Goal: Register for event/course: Sign up to attend an event or enroll in a course

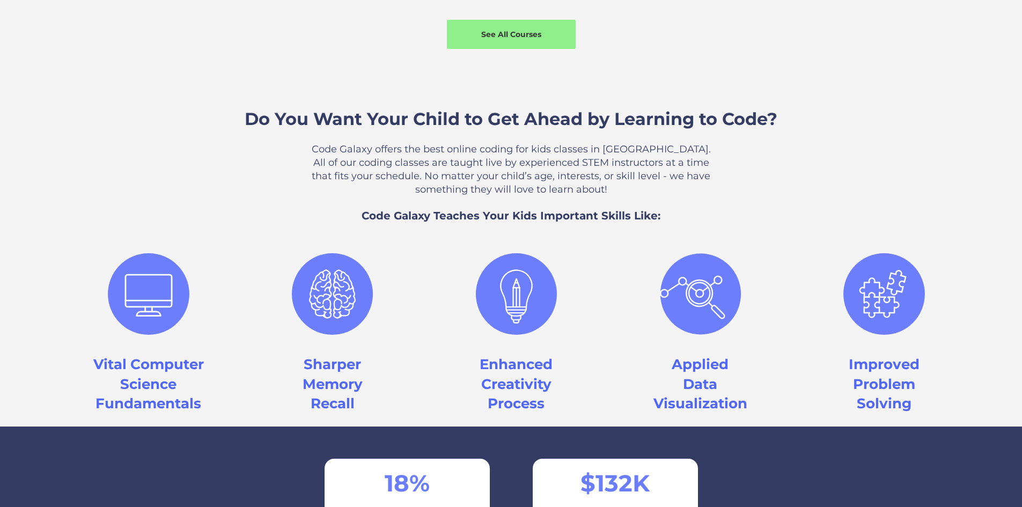
scroll to position [966, 0]
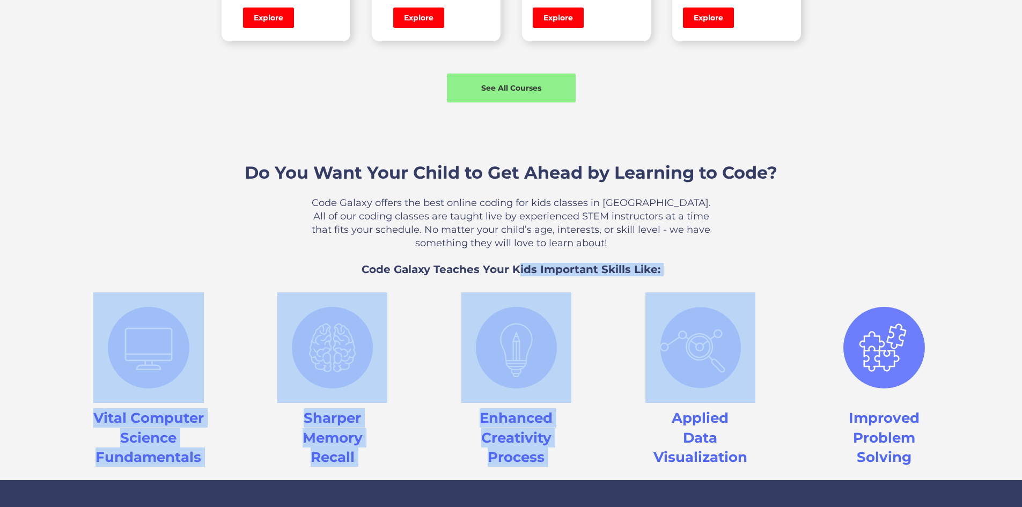
drag, startPoint x: 521, startPoint y: 313, endPoint x: 679, endPoint y: 335, distance: 159.8
click at [679, 335] on div "Do You Want Your Child to Get Ahead by Learning to Code? Code Galaxy offers the…" at bounding box center [511, 305] width 1022 height 352
click at [715, 276] on h3 "Code Galaxy Teaches Your Kids Important Skills Like:" at bounding box center [511, 269] width 1022 height 13
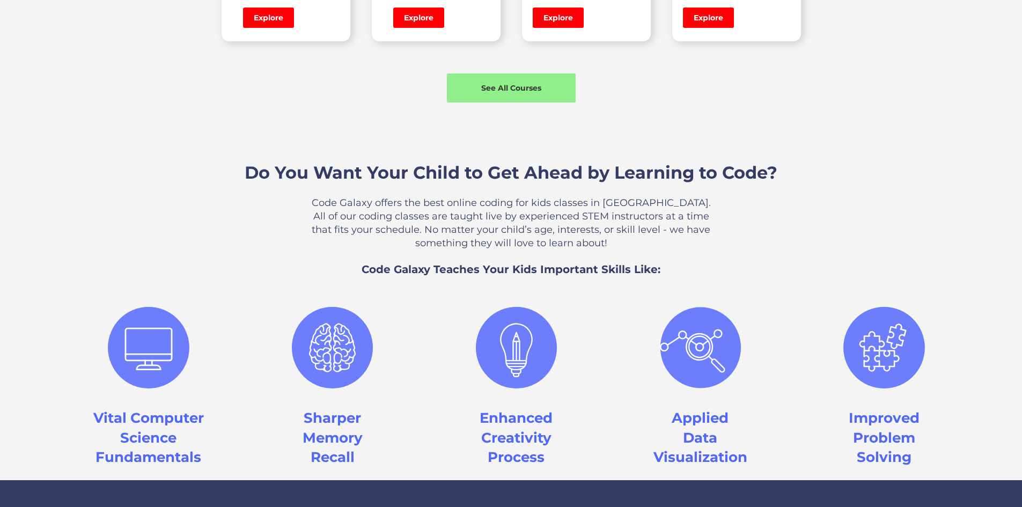
click at [762, 290] on div "Do You Want Your Child to Get Ahead by Learning to Code? Code Galaxy offers the…" at bounding box center [511, 305] width 1022 height 352
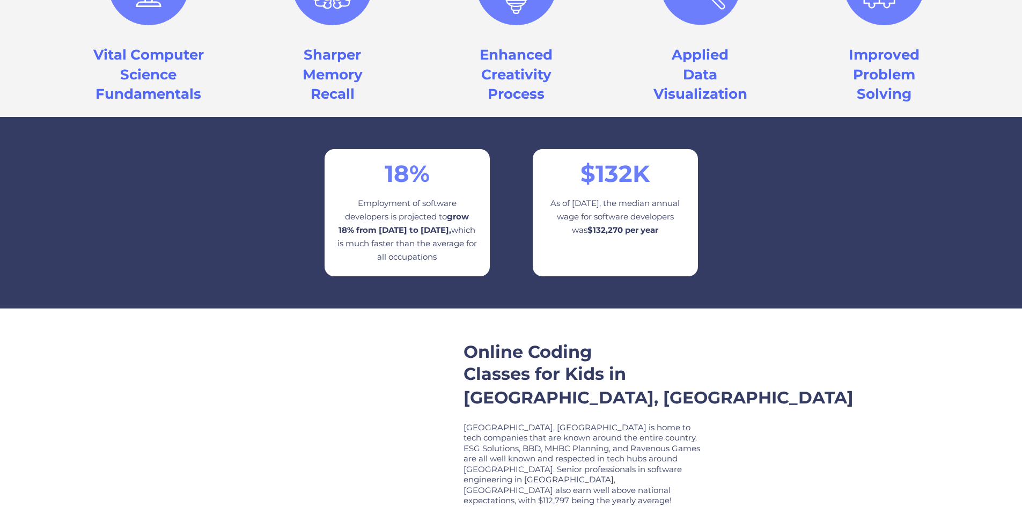
scroll to position [1342, 0]
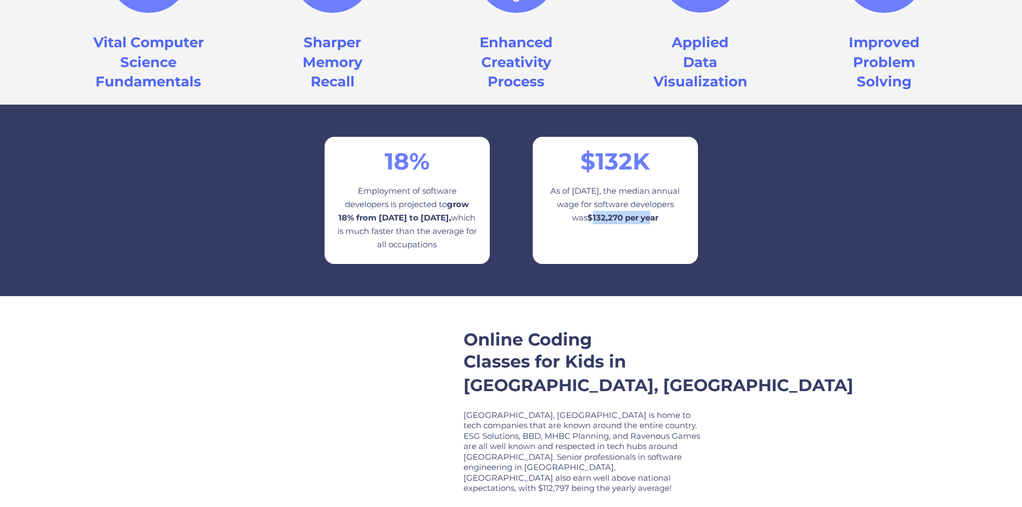
drag, startPoint x: 620, startPoint y: 255, endPoint x: 678, endPoint y: 274, distance: 61.3
click at [678, 264] on div "$ 132 K As of May 2023, the median annual wage for software developers was $132…" at bounding box center [615, 200] width 165 height 127
click at [658, 296] on div "18 % Employment of software developers is projected to grow 18% from 2023 to 20…" at bounding box center [511, 200] width 1022 height 191
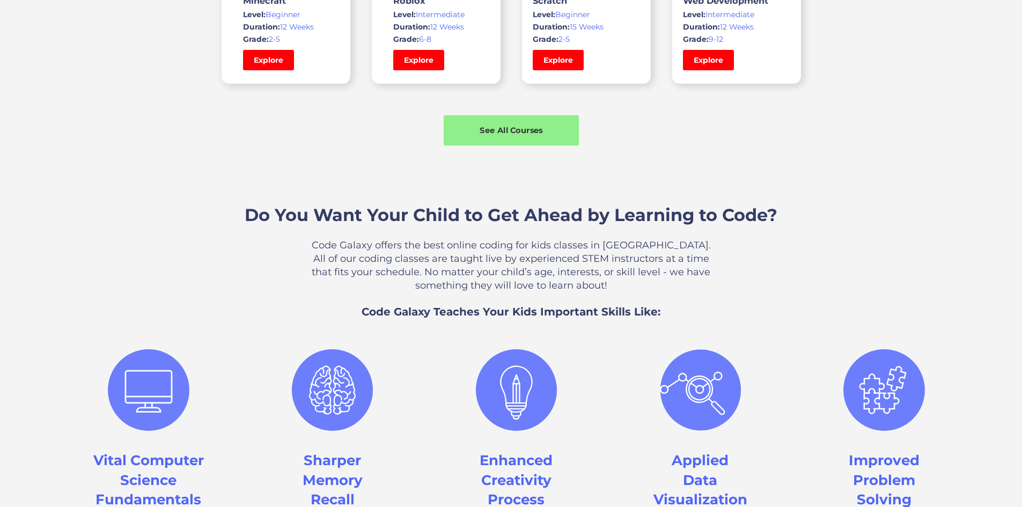
scroll to position [751, 0]
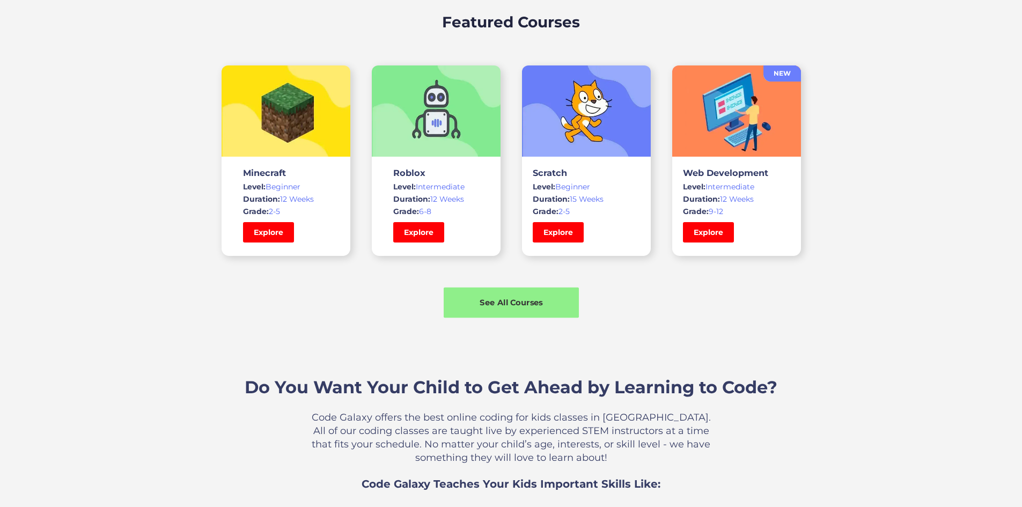
click at [526, 308] on div "See All Courses" at bounding box center [511, 302] width 135 height 11
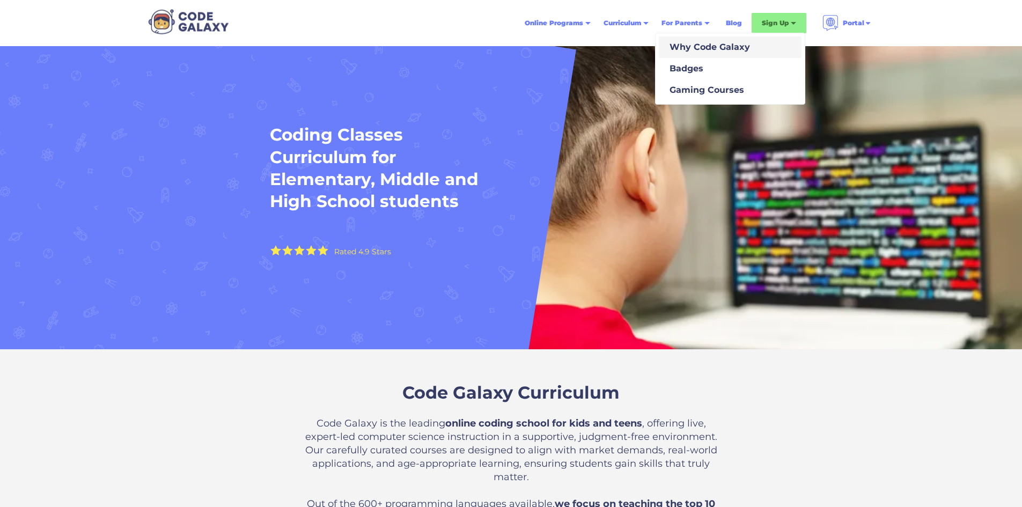
click at [678, 49] on div "Why Code Galaxy" at bounding box center [707, 47] width 85 height 13
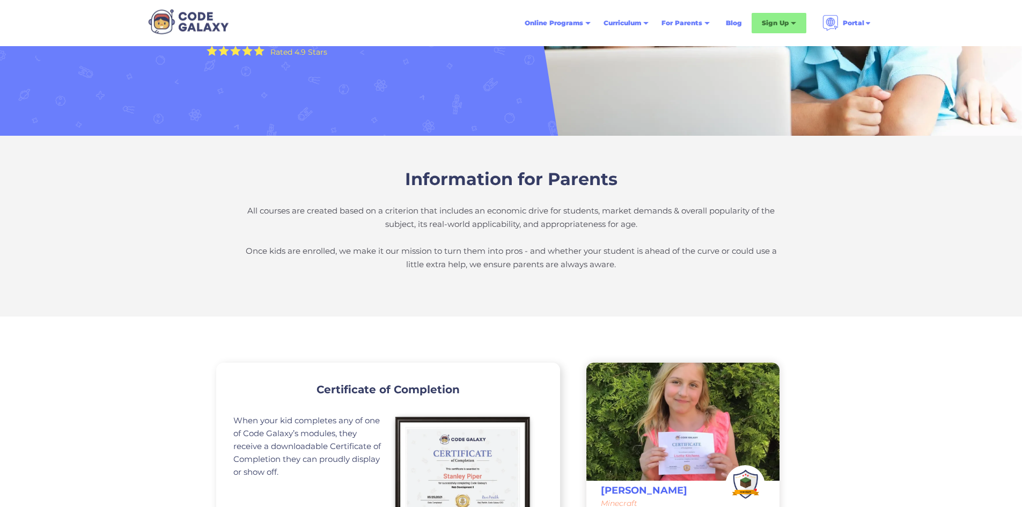
scroll to position [215, 0]
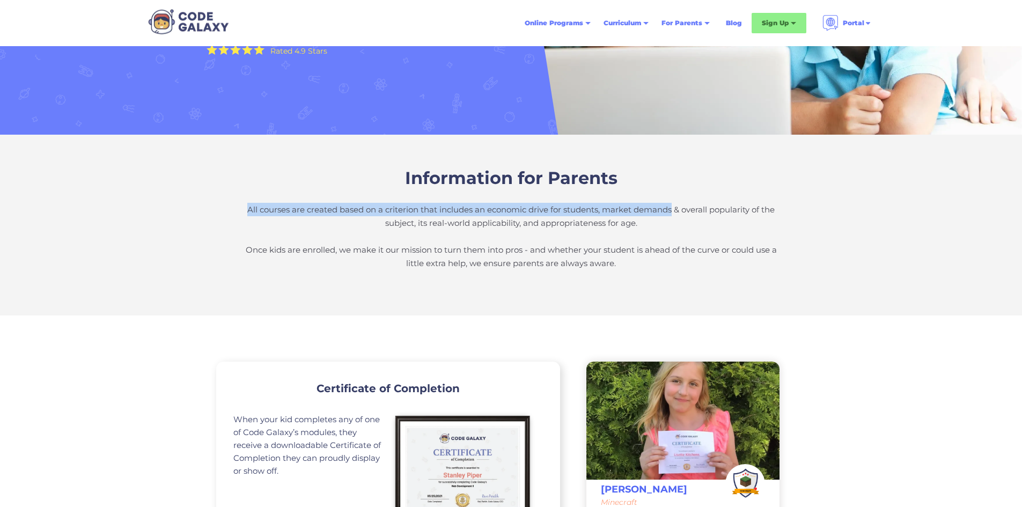
drag, startPoint x: 232, startPoint y: 207, endPoint x: 677, endPoint y: 204, distance: 444.9
click at [676, 204] on div "Information for Parents All courses are created based on a criterion that inclu…" at bounding box center [511, 225] width 1022 height 181
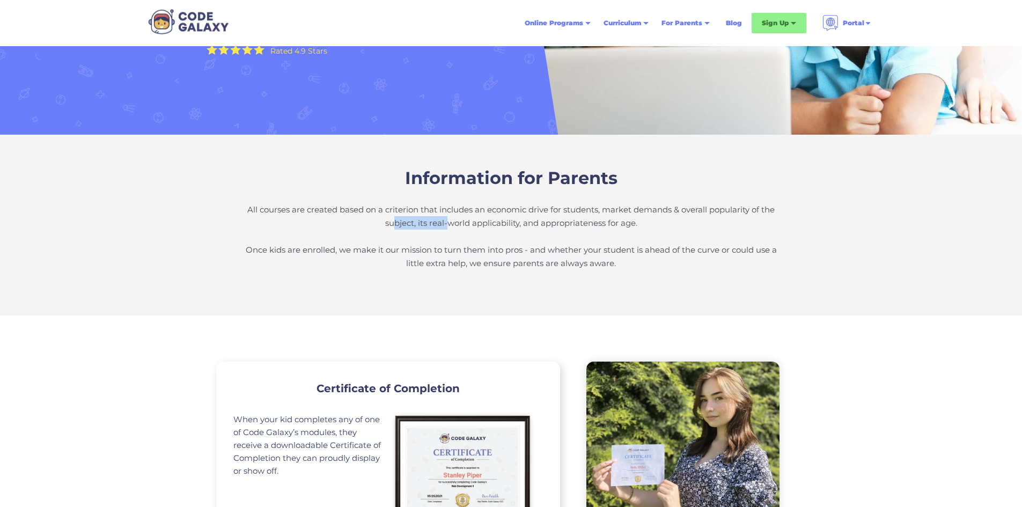
drag, startPoint x: 391, startPoint y: 222, endPoint x: 471, endPoint y: 223, distance: 80.0
click at [464, 223] on p "All courses are created based on a criterion that includes an economic drive fo…" at bounding box center [511, 236] width 537 height 67
drag, startPoint x: 529, startPoint y: 223, endPoint x: 571, endPoint y: 224, distance: 41.9
click at [571, 224] on p "All courses are created based on a criterion that includes an economic drive fo…" at bounding box center [511, 236] width 537 height 67
drag, startPoint x: 613, startPoint y: 221, endPoint x: 674, endPoint y: 222, distance: 60.6
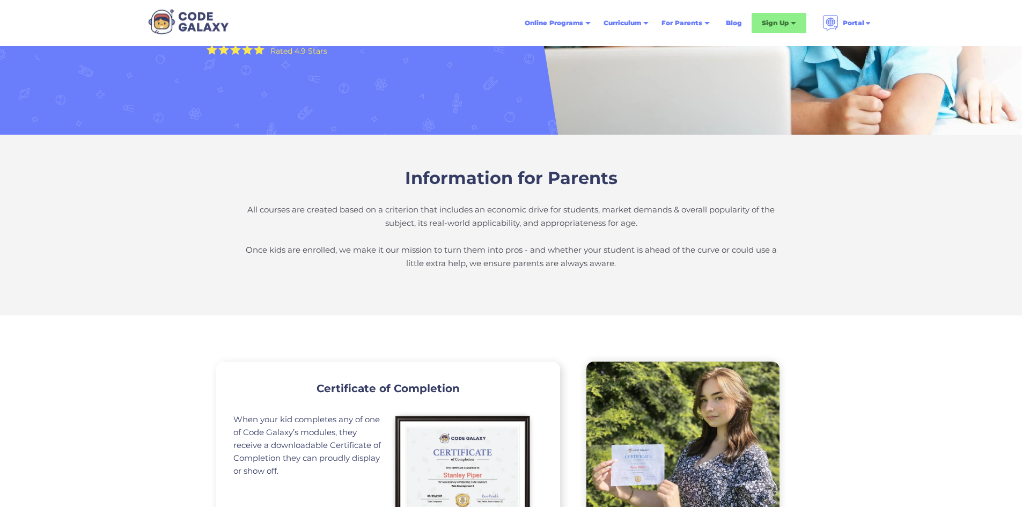
click at [647, 222] on p "All courses are created based on a criterion that includes an economic drive fo…" at bounding box center [511, 236] width 537 height 67
click at [693, 221] on p "All courses are created based on a criterion that includes an economic drive fo…" at bounding box center [511, 236] width 537 height 67
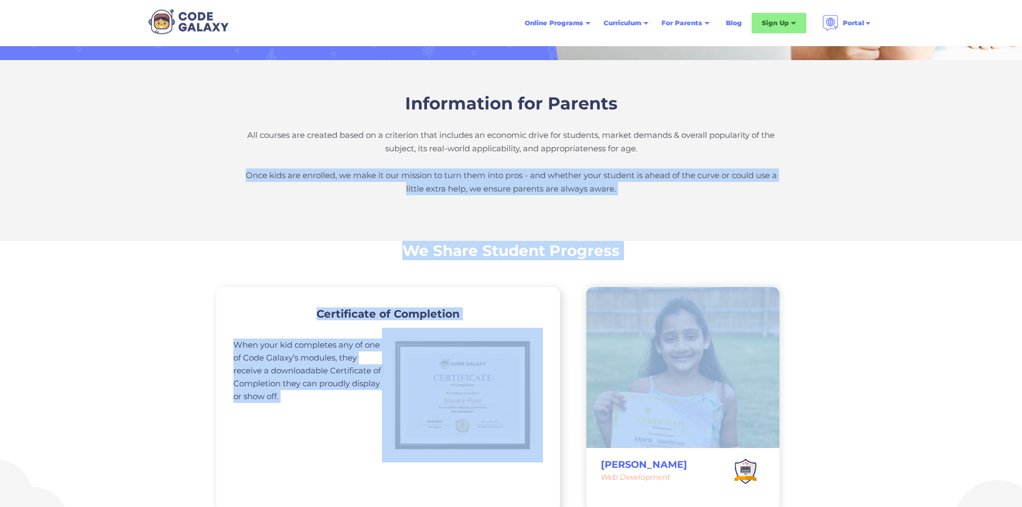
scroll to position [322, 0]
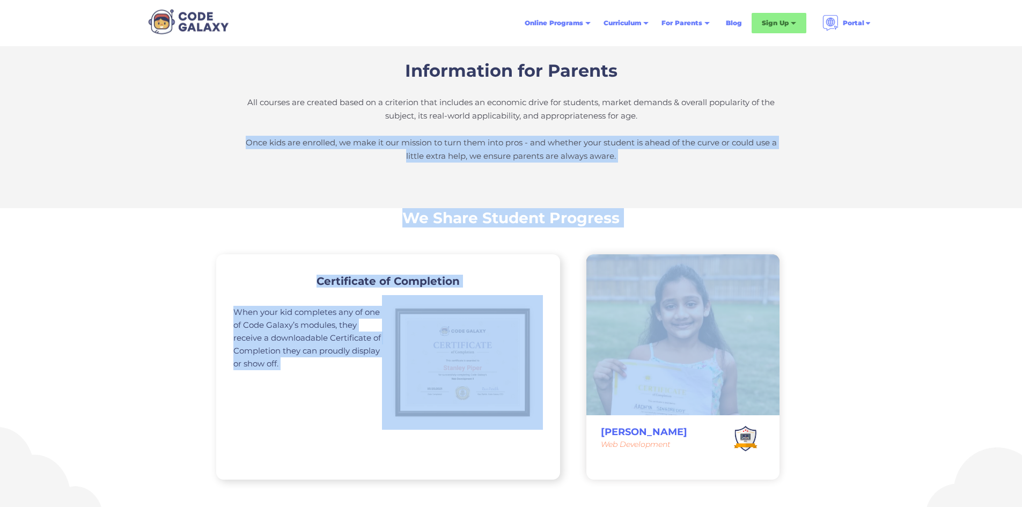
drag, startPoint x: 222, startPoint y: 253, endPoint x: 625, endPoint y: 298, distance: 405.5
click at [214, 230] on div "We Share Student Progress Certificate of Completion When your kid completes any…" at bounding box center [511, 360] width 1022 height 304
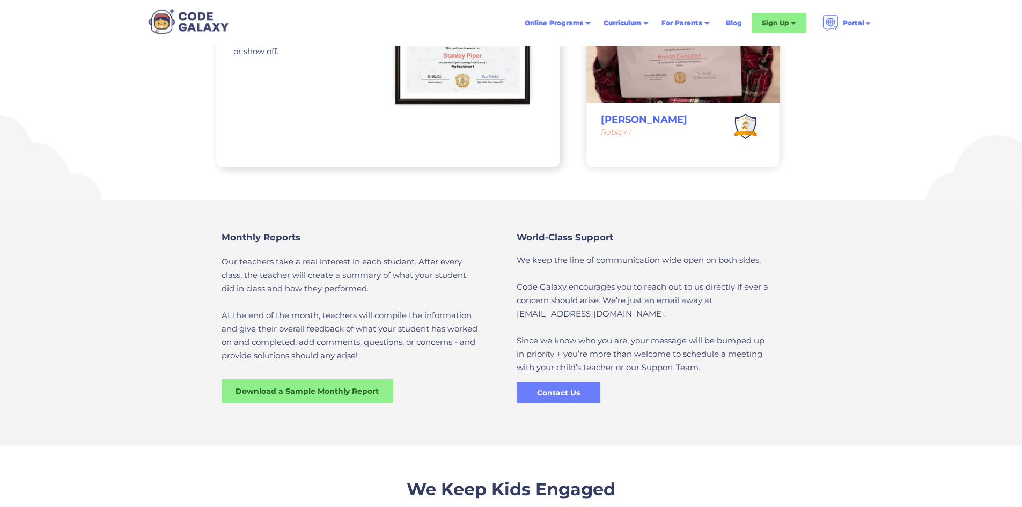
scroll to position [644, 0]
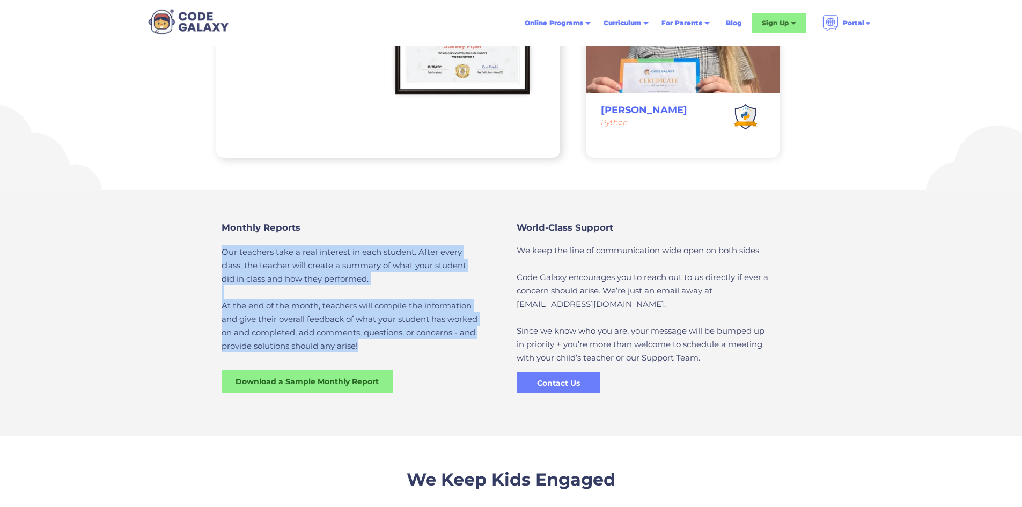
drag, startPoint x: 221, startPoint y: 251, endPoint x: 449, endPoint y: 349, distance: 248.8
click at [449, 349] on div "Monthly Reports Our teachers take a real interest in each student. After every …" at bounding box center [363, 302] width 295 height 182
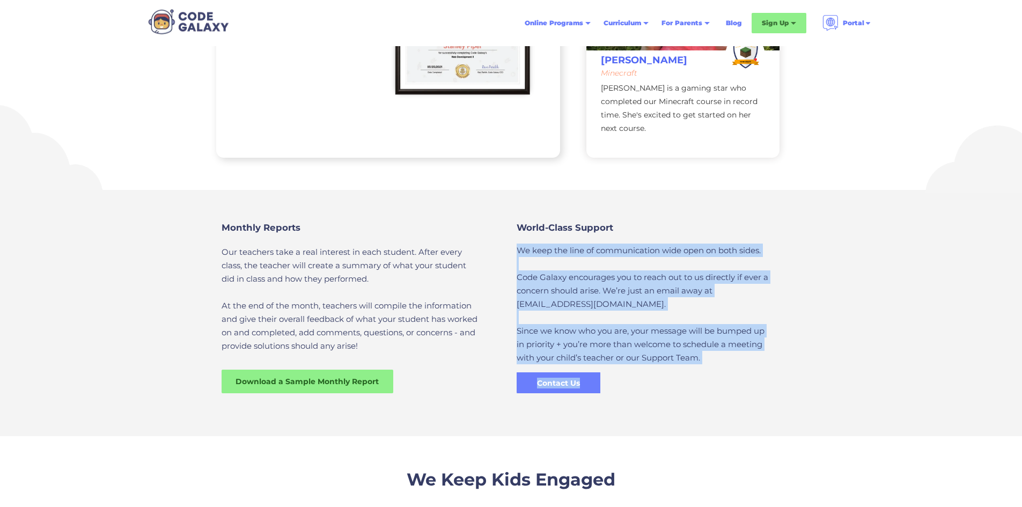
drag, startPoint x: 514, startPoint y: 246, endPoint x: 687, endPoint y: 371, distance: 214.2
click at [687, 371] on div "World-Class Support We keep the line of communication wide open on both sides. …" at bounding box center [658, 302] width 295 height 182
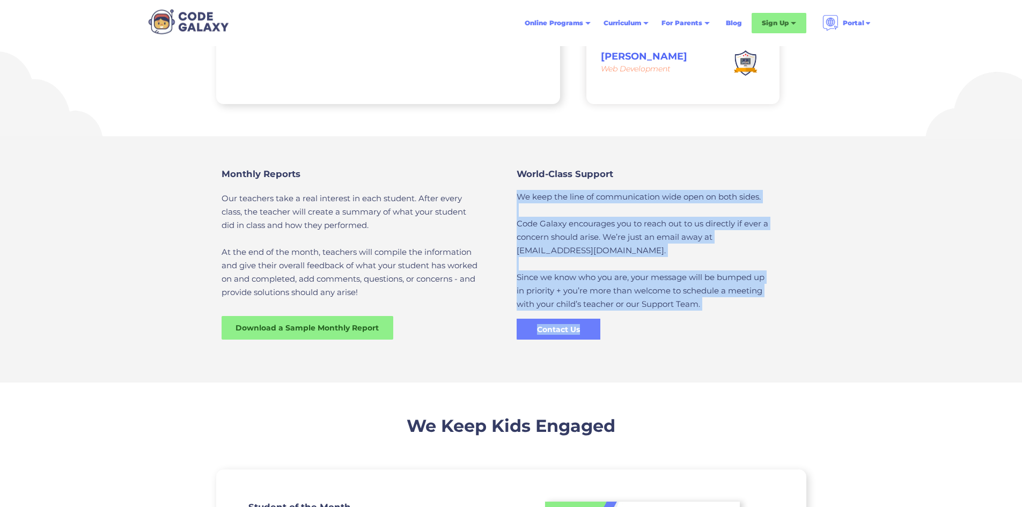
scroll to position [966, 0]
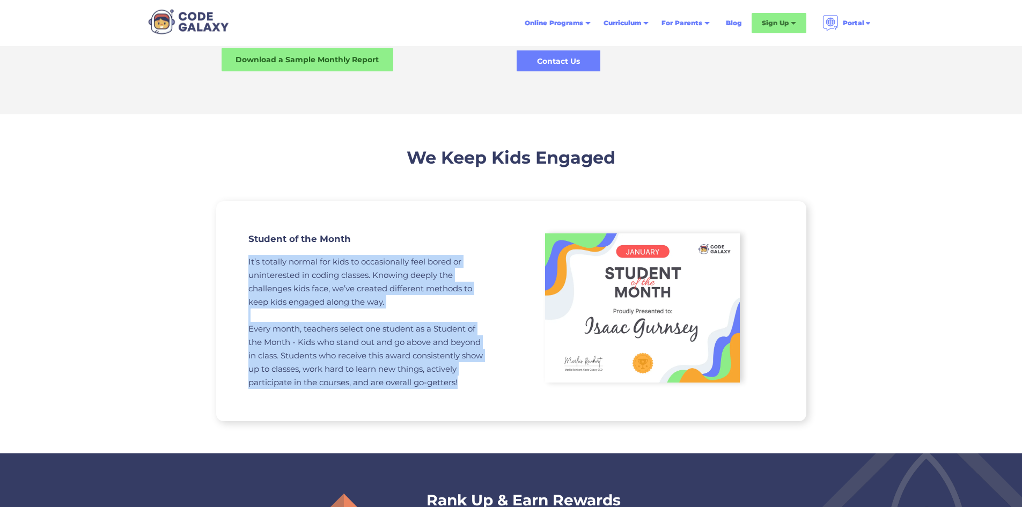
drag, startPoint x: 241, startPoint y: 255, endPoint x: 492, endPoint y: 398, distance: 288.6
click at [481, 403] on div "Student of the Month It’s totally normal for kids to occasionally feel bored or…" at bounding box center [363, 311] width 295 height 220
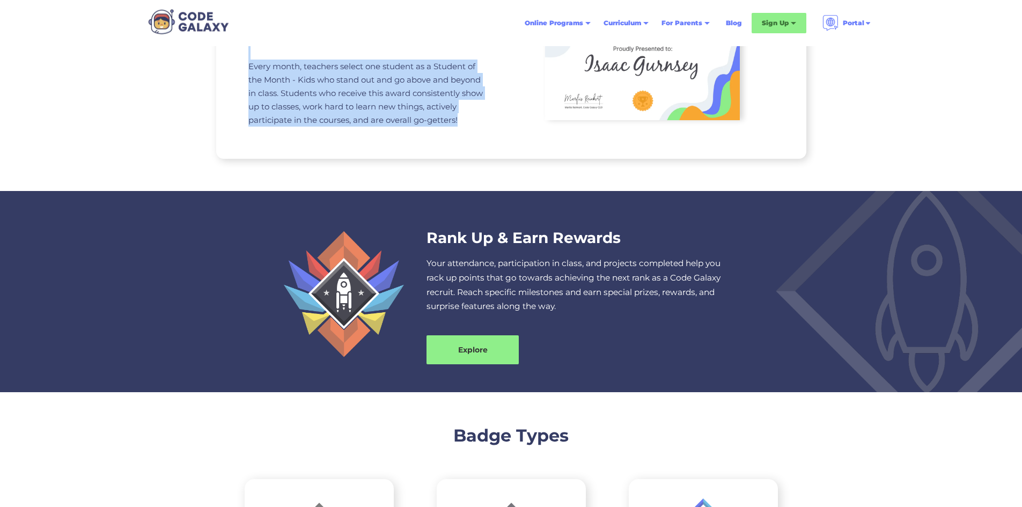
scroll to position [1234, 0]
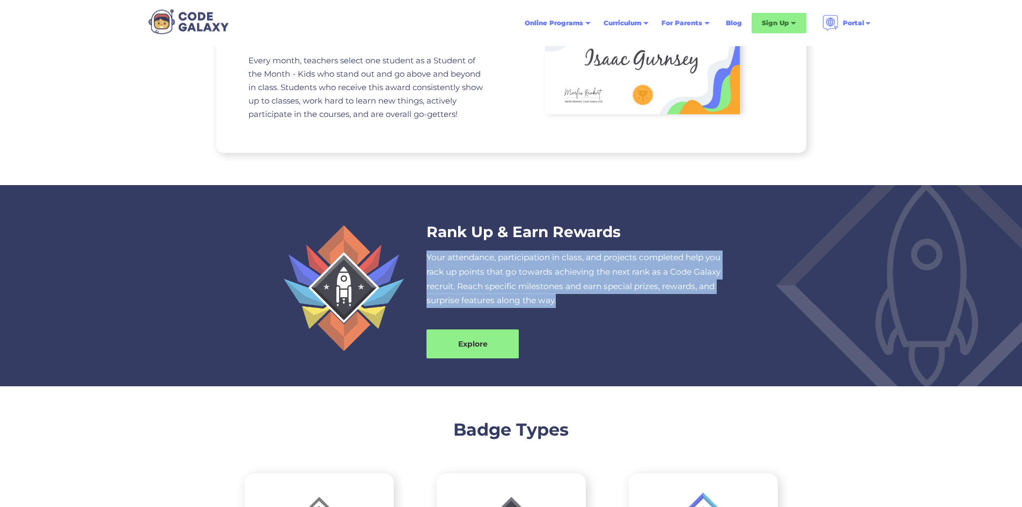
drag, startPoint x: 423, startPoint y: 252, endPoint x: 614, endPoint y: 314, distance: 200.4
click at [614, 314] on div "Rank Up & Earn Rewards Your attendance, participation in class, and projects co…" at bounding box center [511, 288] width 537 height 142
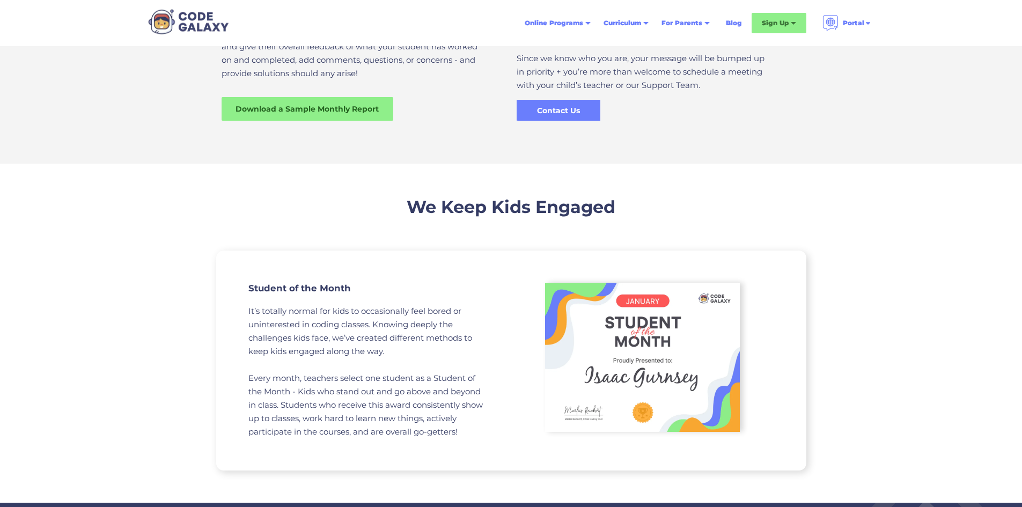
scroll to position [751, 0]
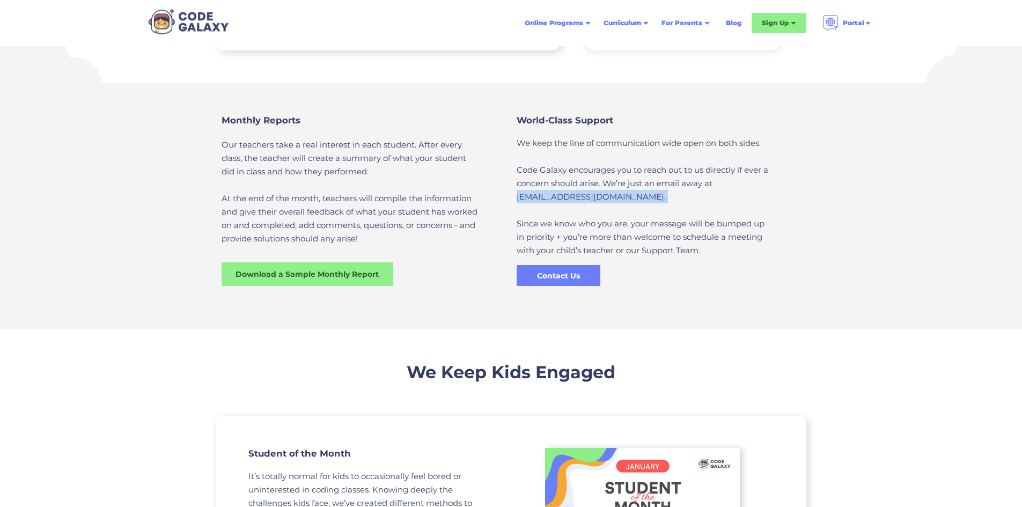
drag, startPoint x: 514, startPoint y: 194, endPoint x: 631, endPoint y: 204, distance: 117.5
click at [631, 204] on div "World-Class Support We keep the line of communication wide open on both sides. …" at bounding box center [658, 195] width 295 height 182
copy p "support@thecodegalaxy.com."
click at [785, 29] on div "Sign Up" at bounding box center [779, 23] width 55 height 20
drag, startPoint x: 785, startPoint y: 29, endPoint x: 770, endPoint y: 29, distance: 15.0
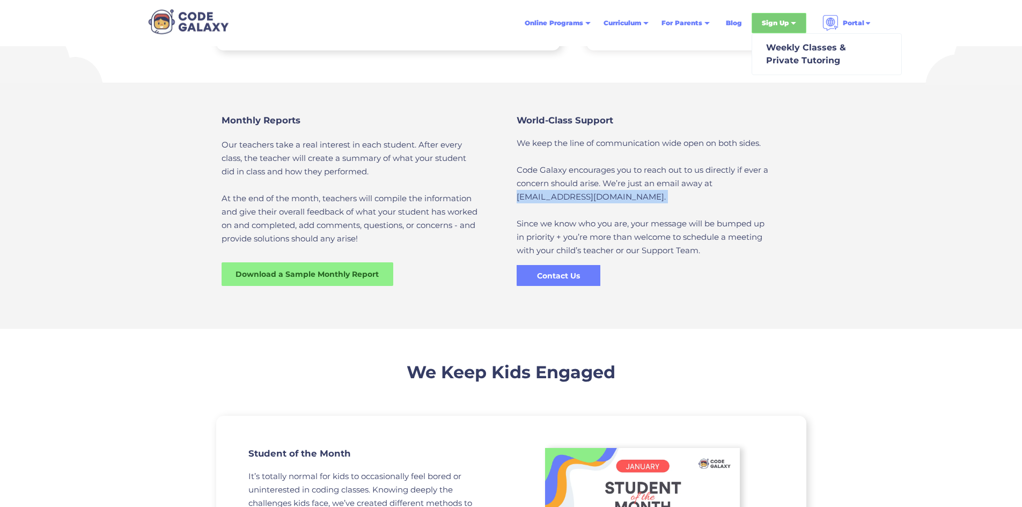
click at [770, 29] on div "Sign Up" at bounding box center [779, 23] width 55 height 20
click at [775, 26] on div "Sign Up" at bounding box center [775, 23] width 27 height 11
click at [780, 25] on div "Sign Up" at bounding box center [775, 23] width 27 height 11
click at [782, 43] on div "Weekly Classes & Private Tutoring" at bounding box center [804, 54] width 84 height 26
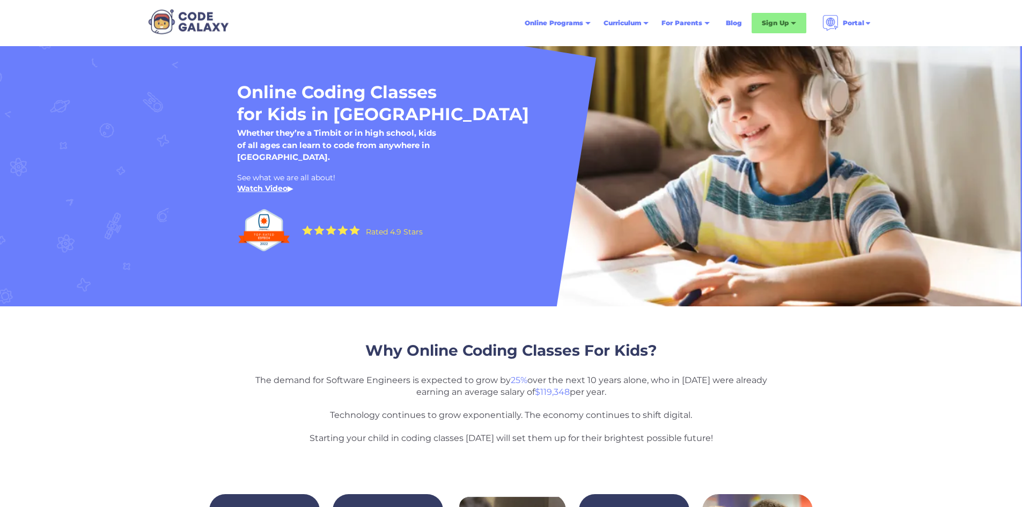
click at [782, 23] on div "Sign Up" at bounding box center [775, 23] width 27 height 11
click at [778, 17] on div "Sign Up" at bounding box center [779, 23] width 55 height 20
click at [770, 30] on div "Sign Up" at bounding box center [779, 23] width 55 height 20
click at [794, 24] on div at bounding box center [793, 24] width 5 height 5
click at [813, 32] on nav "Online Programs Weekly Classes 1x or 2x a week classes 1x1 Tutoring Private cla…" at bounding box center [698, 23] width 360 height 29
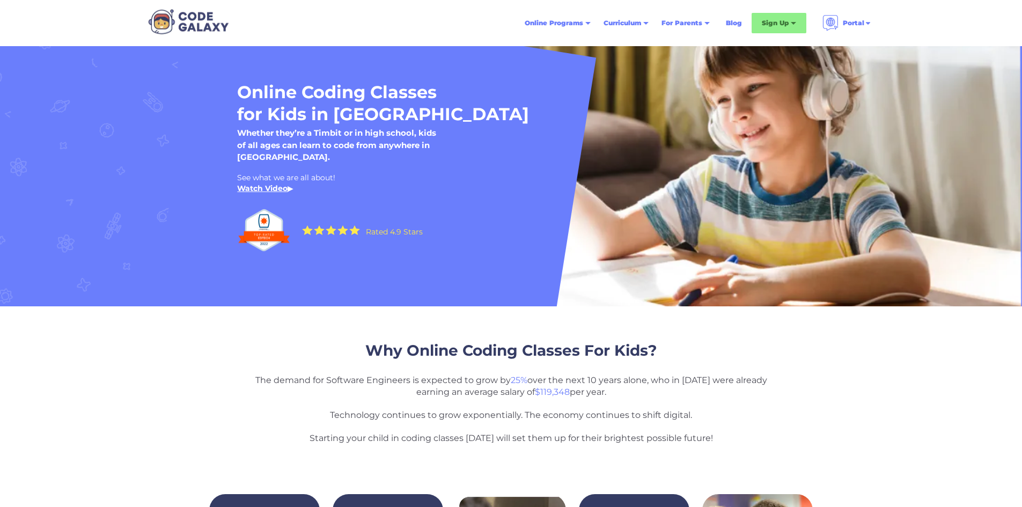
click at [783, 26] on div "Sign Up" at bounding box center [775, 23] width 27 height 11
drag, startPoint x: 0, startPoint y: 0, endPoint x: 726, endPoint y: 136, distance: 738.3
click at [726, 136] on div "Online Coding Classes for Kids in [GEOGRAPHIC_DATA] Whether they’re a Timbit or…" at bounding box center [510, 177] width 569 height 192
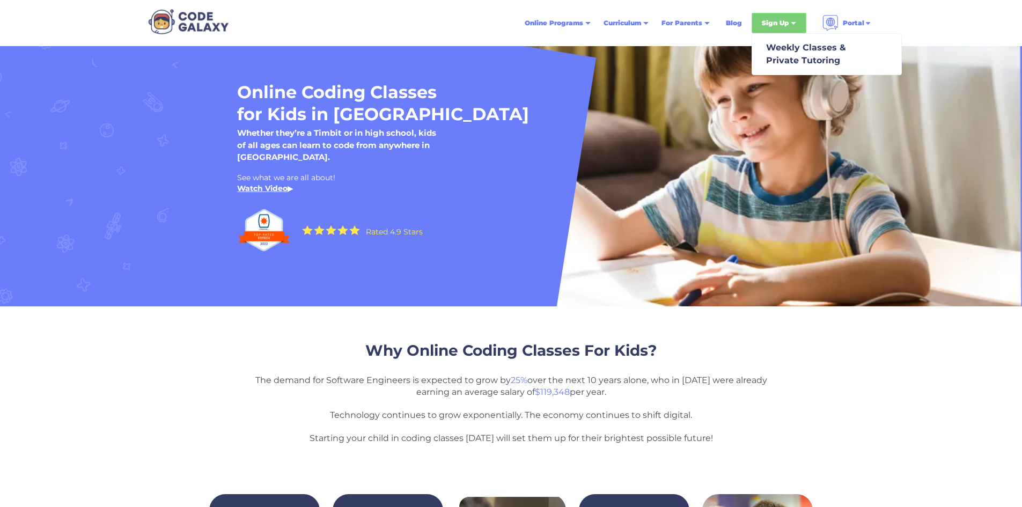
click at [784, 20] on div "Sign Up" at bounding box center [775, 23] width 27 height 11
click at [791, 16] on div "Sign Up" at bounding box center [779, 23] width 55 height 20
click at [792, 16] on div "Sign Up" at bounding box center [779, 23] width 55 height 20
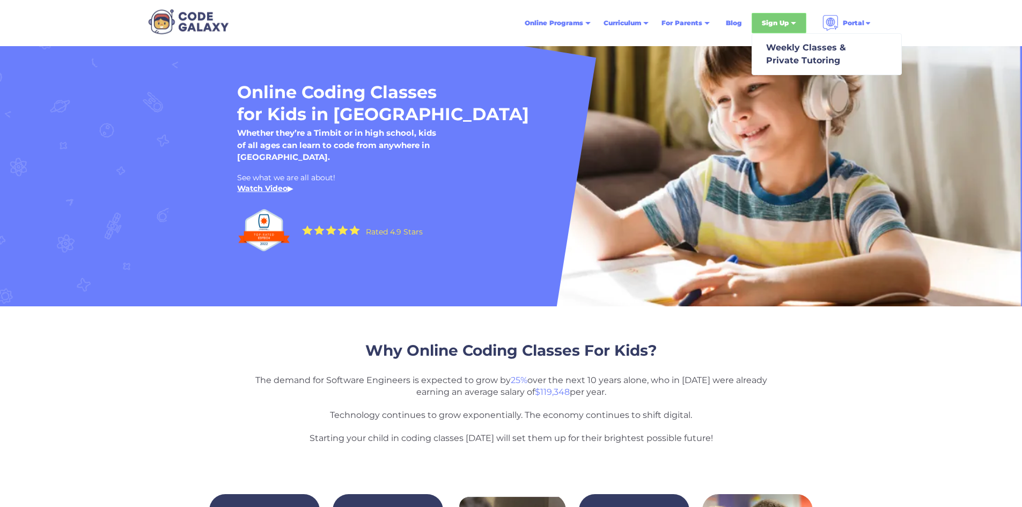
click at [792, 16] on div "Sign Up" at bounding box center [779, 23] width 55 height 20
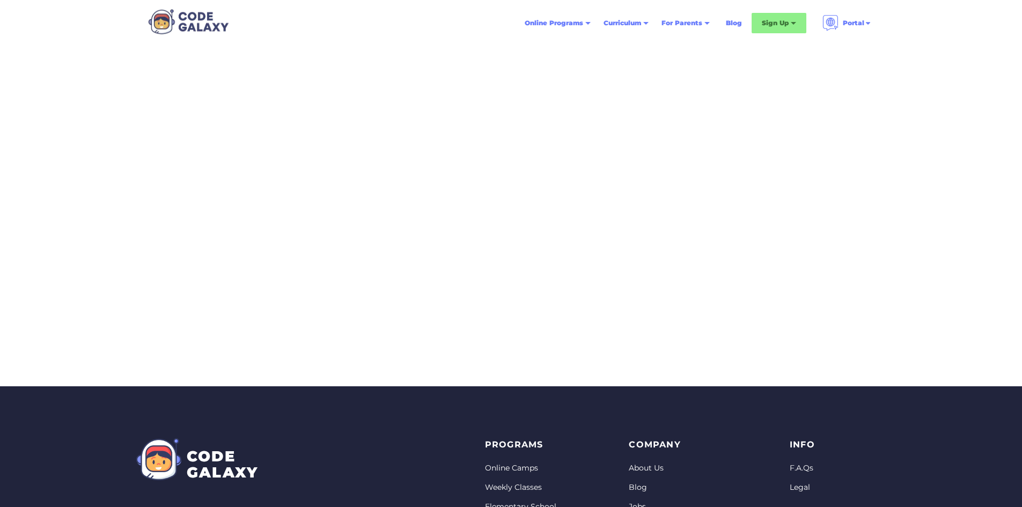
scroll to position [183, 0]
